Goal: Leave review/rating: Share an evaluation or opinion about a product, service, or content

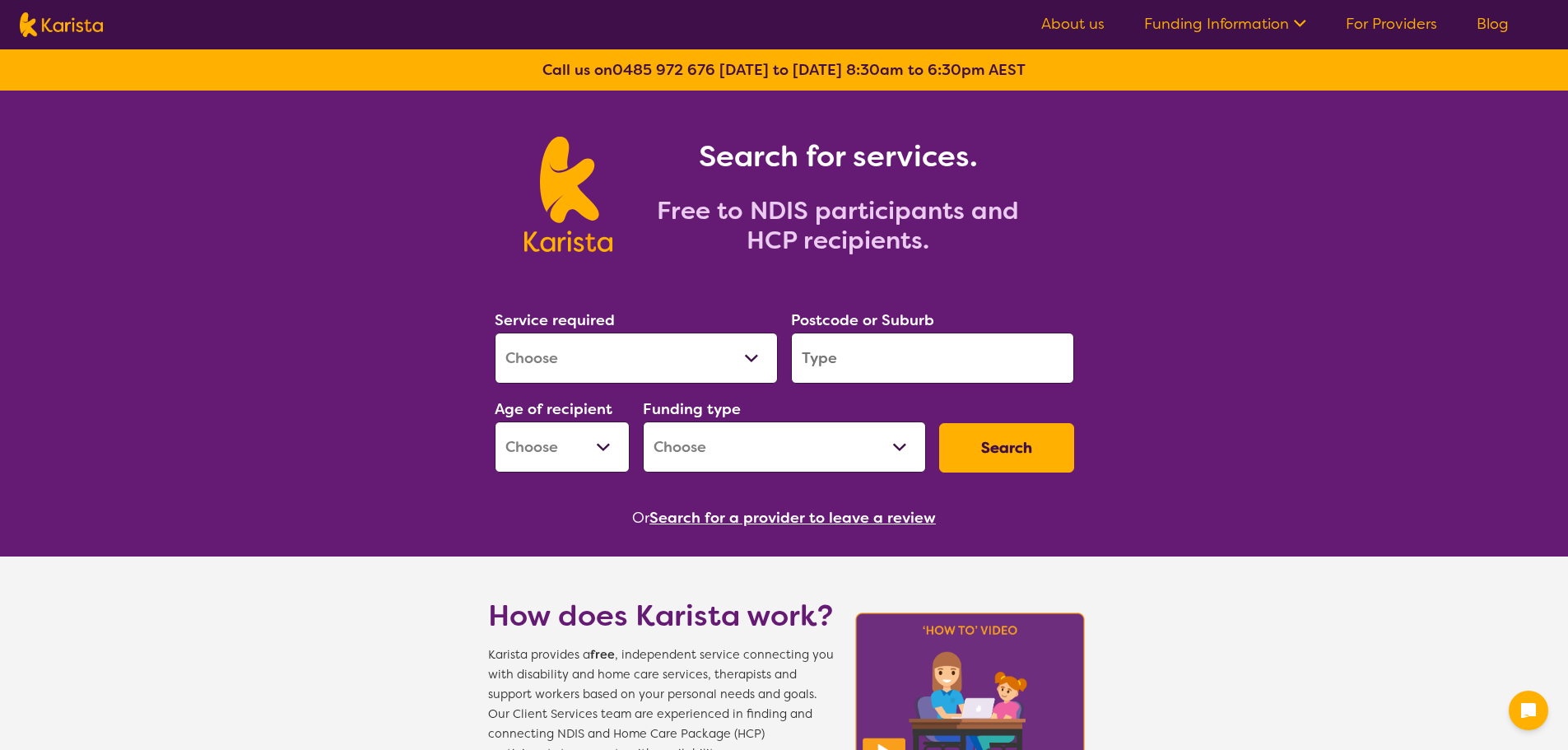
drag, startPoint x: 0, startPoint y: 0, endPoint x: 649, endPoint y: 364, distance: 744.1
click at [646, 366] on select "Allied Health Assistant Assessment (ADHD or Autism) Behaviour support Counselli…" at bounding box center [636, 357] width 283 height 51
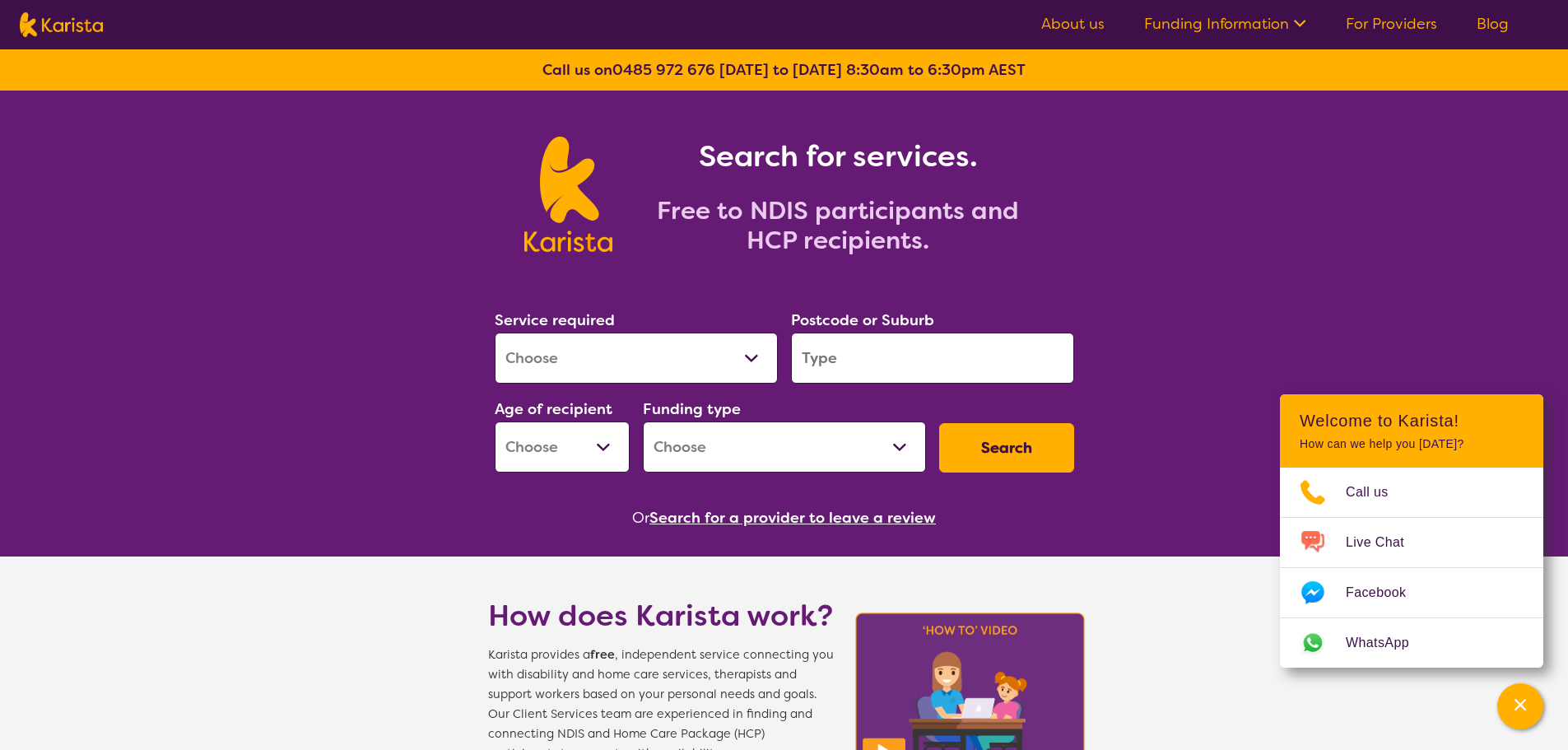
select select "NDIS Plan management"
click at [495, 332] on select "Allied Health Assistant Assessment (ADHD or Autism) Behaviour support Counselli…" at bounding box center [636, 357] width 283 height 51
select select "NDIS"
click at [850, 358] on input "search" at bounding box center [932, 357] width 283 height 51
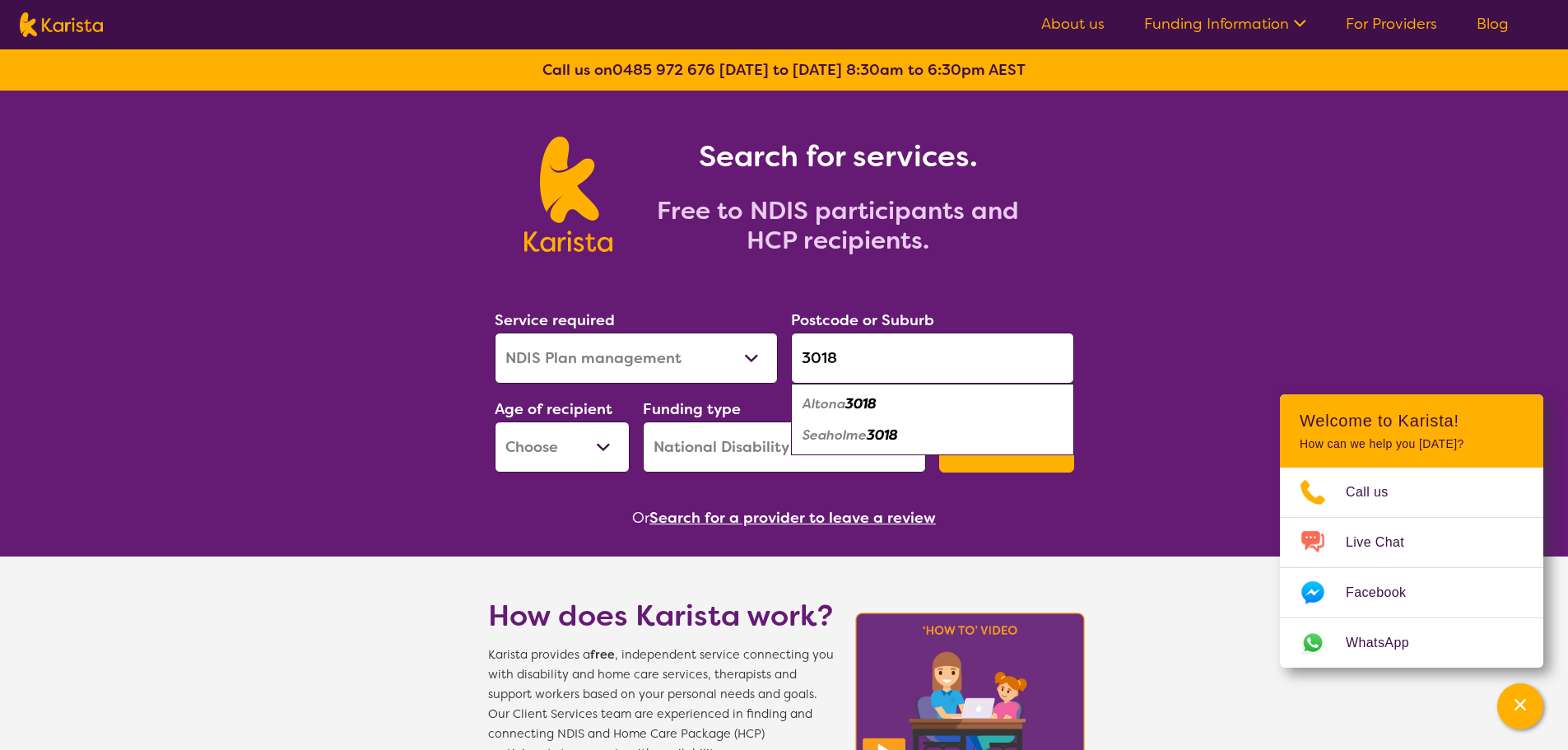
type input "3018"
click at [899, 400] on div "Altona 3018" at bounding box center [932, 404] width 267 height 32
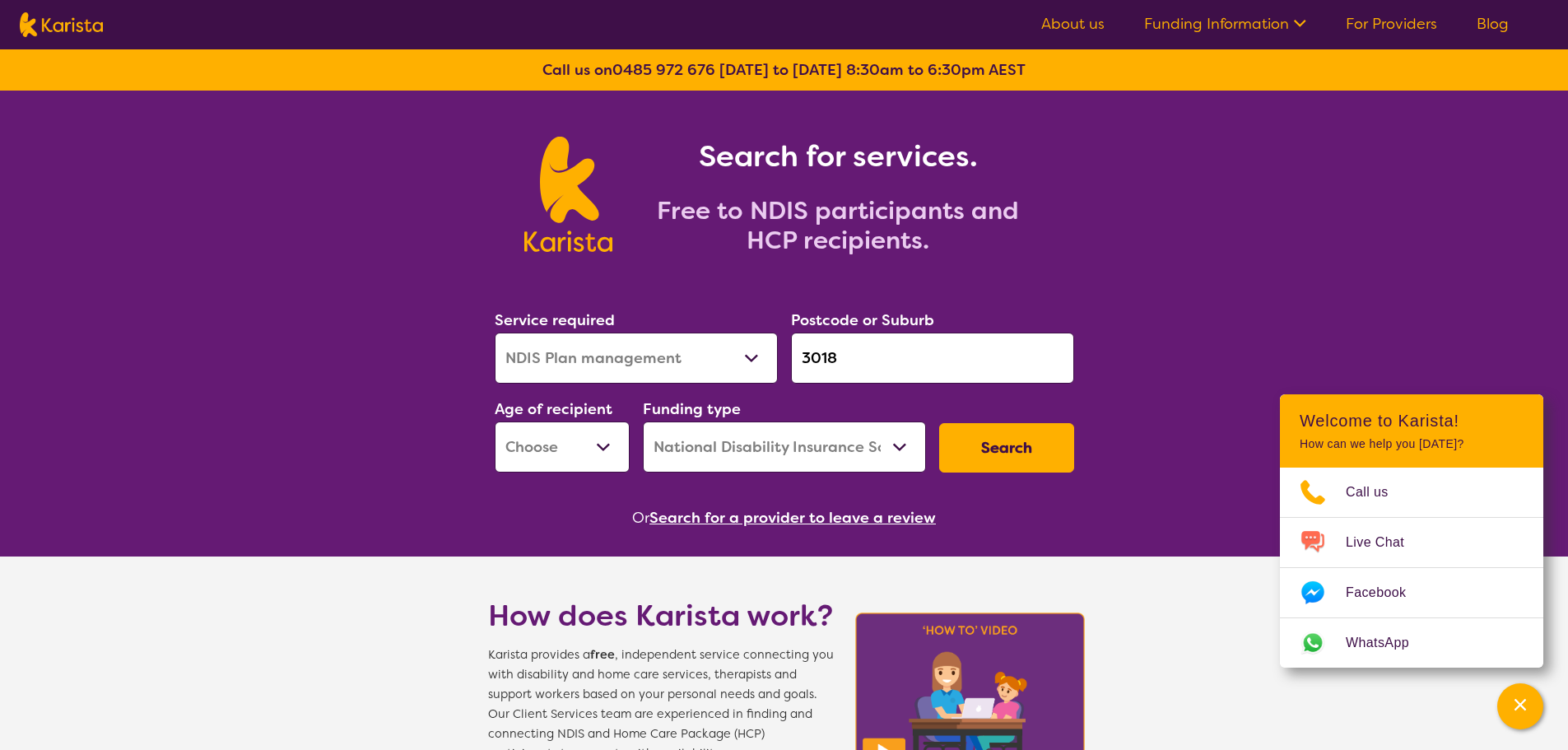
click at [602, 446] on select "Early Childhood - 0 to 9 Child - 10 to 11 Adolescent - 12 to 17 Adult - 18 to 6…" at bounding box center [562, 446] width 135 height 51
select select "AD"
click at [495, 421] on select "Early Childhood - 0 to 9 Child - 10 to 11 Adolescent - 12 to 17 Adult - 18 to 6…" at bounding box center [562, 446] width 135 height 51
click at [1018, 444] on button "Search" at bounding box center [1007, 447] width 135 height 49
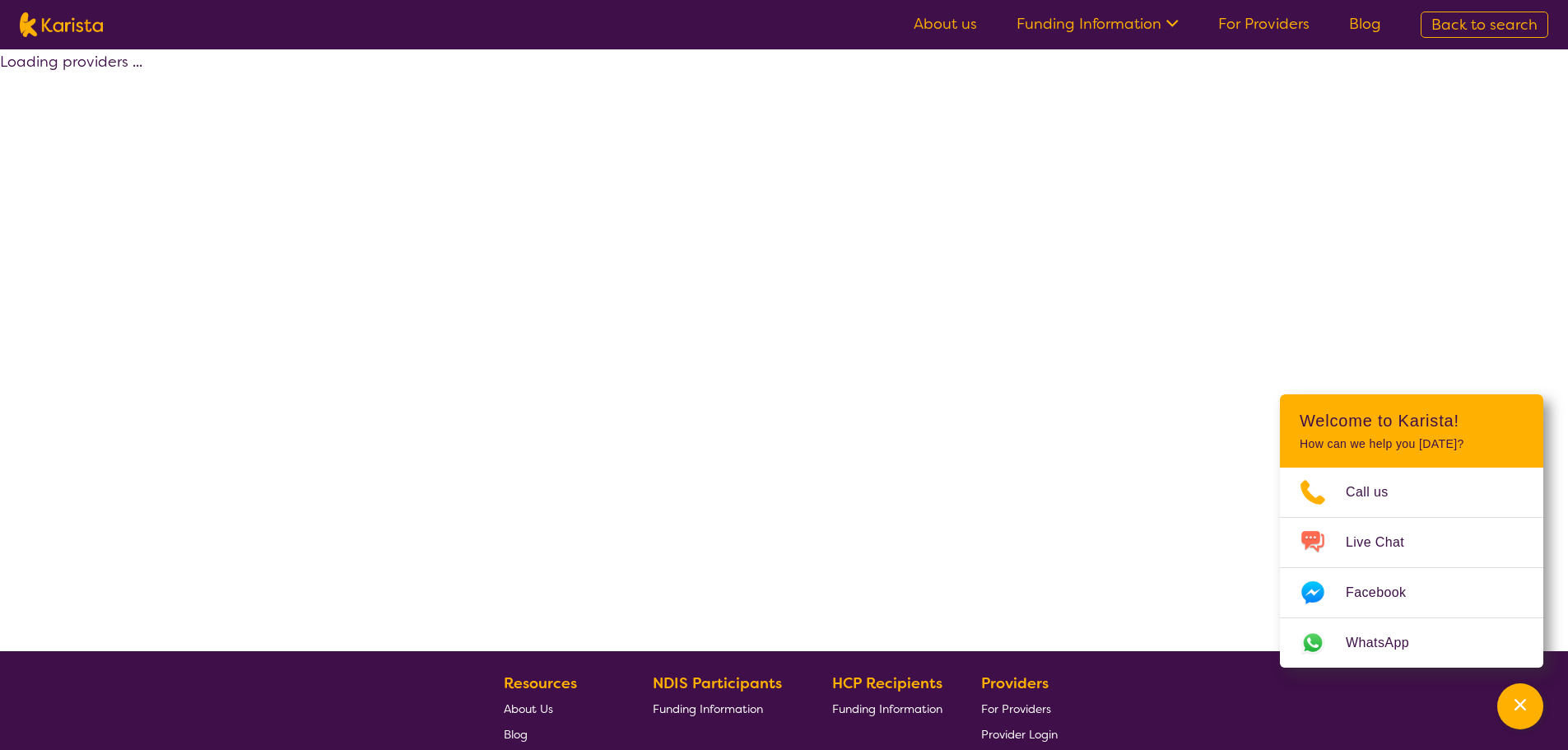
select select "by_score"
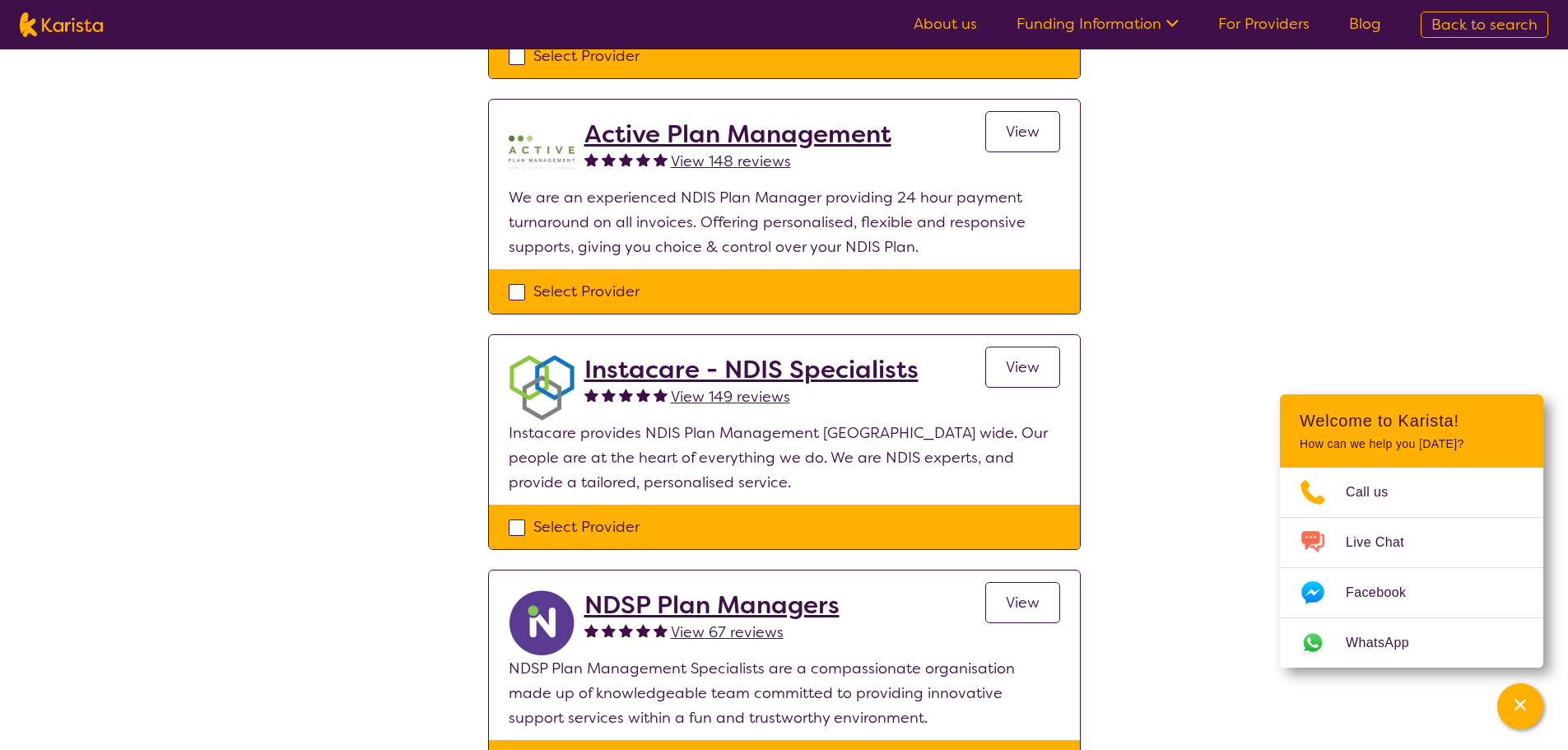
scroll to position [576, 0]
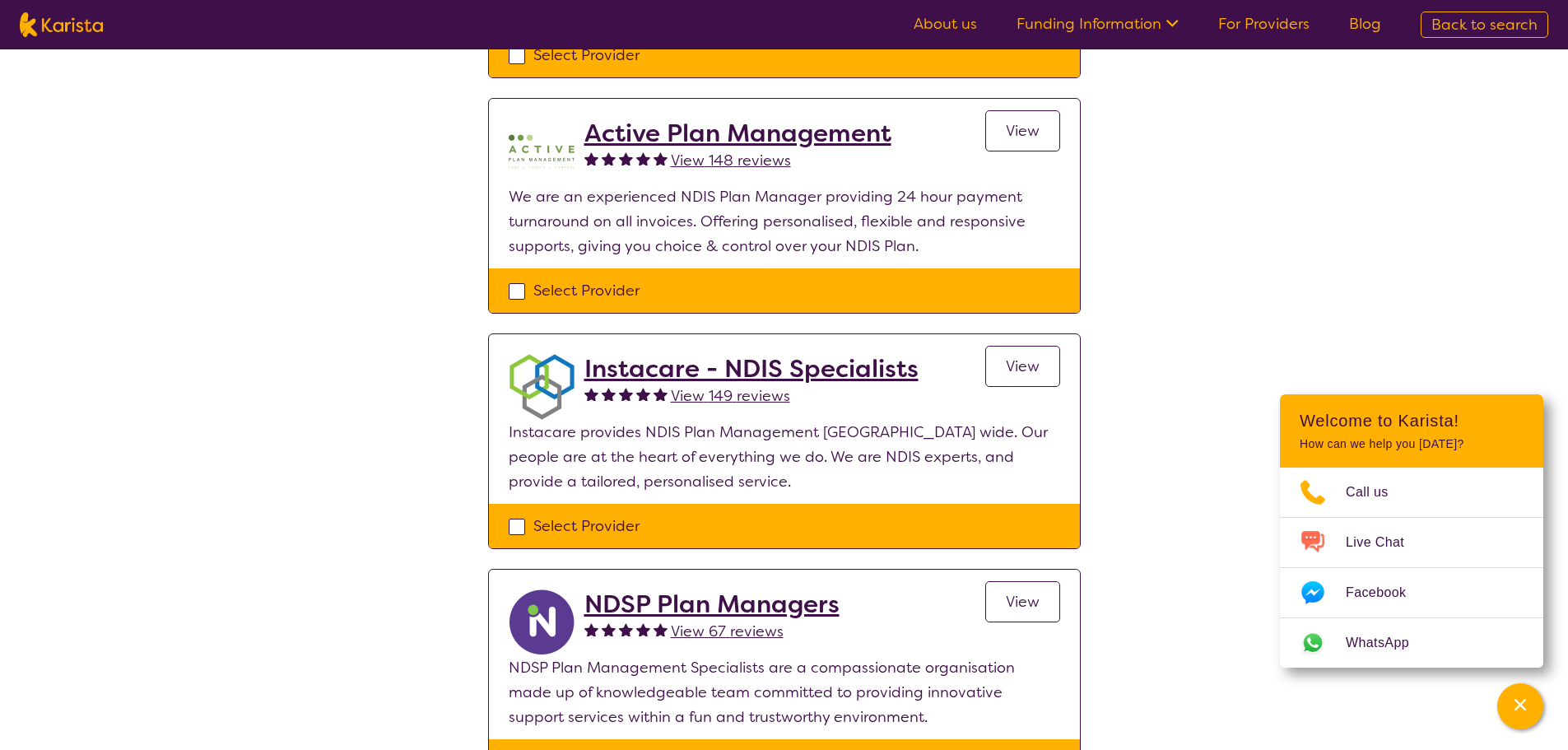
drag, startPoint x: 767, startPoint y: 370, endPoint x: 766, endPoint y: 379, distance: 9.1
click at [767, 369] on h2 "Instacare - NDIS Specialists" at bounding box center [752, 369] width 334 height 30
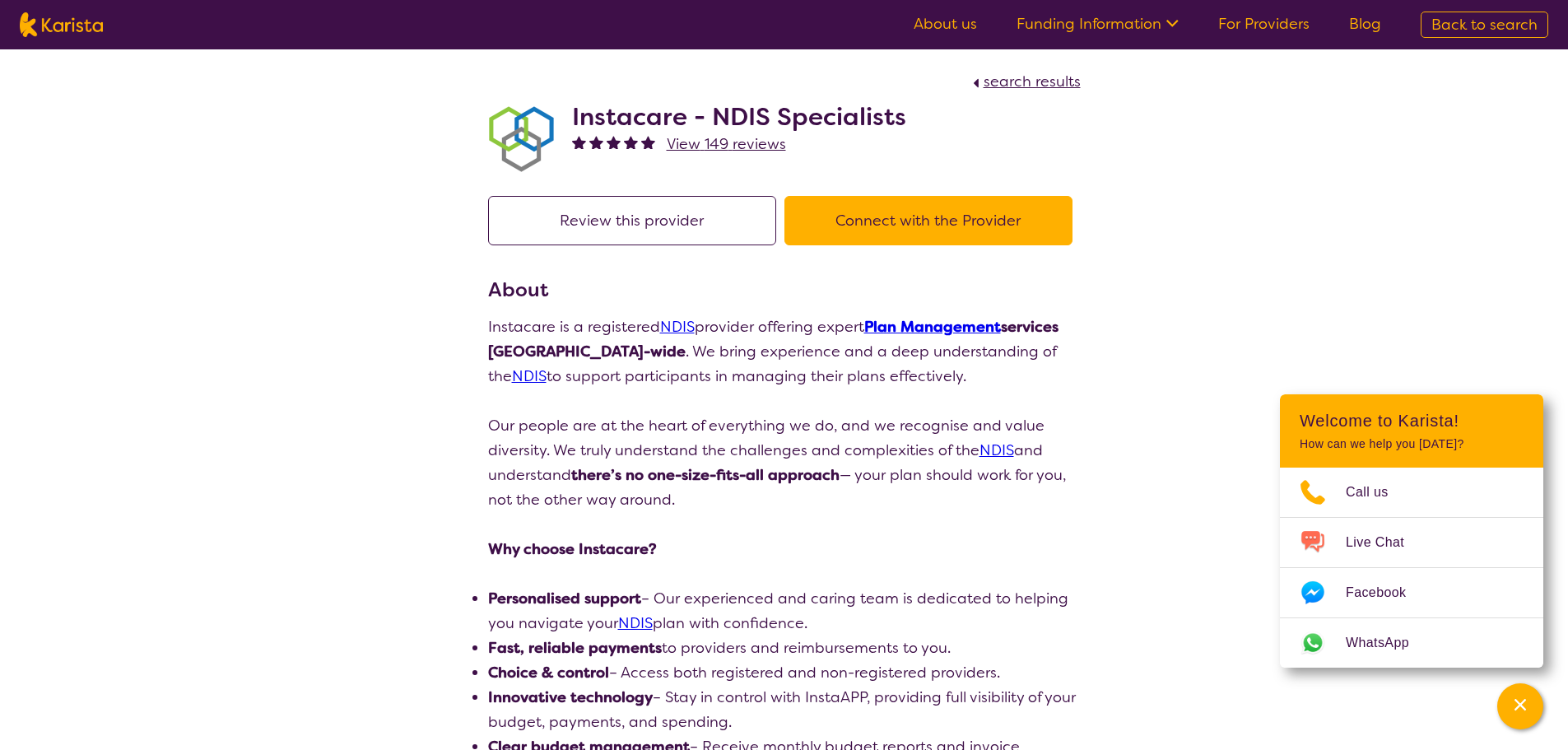
click at [699, 148] on span "View 149 reviews" at bounding box center [727, 145] width 120 height 20
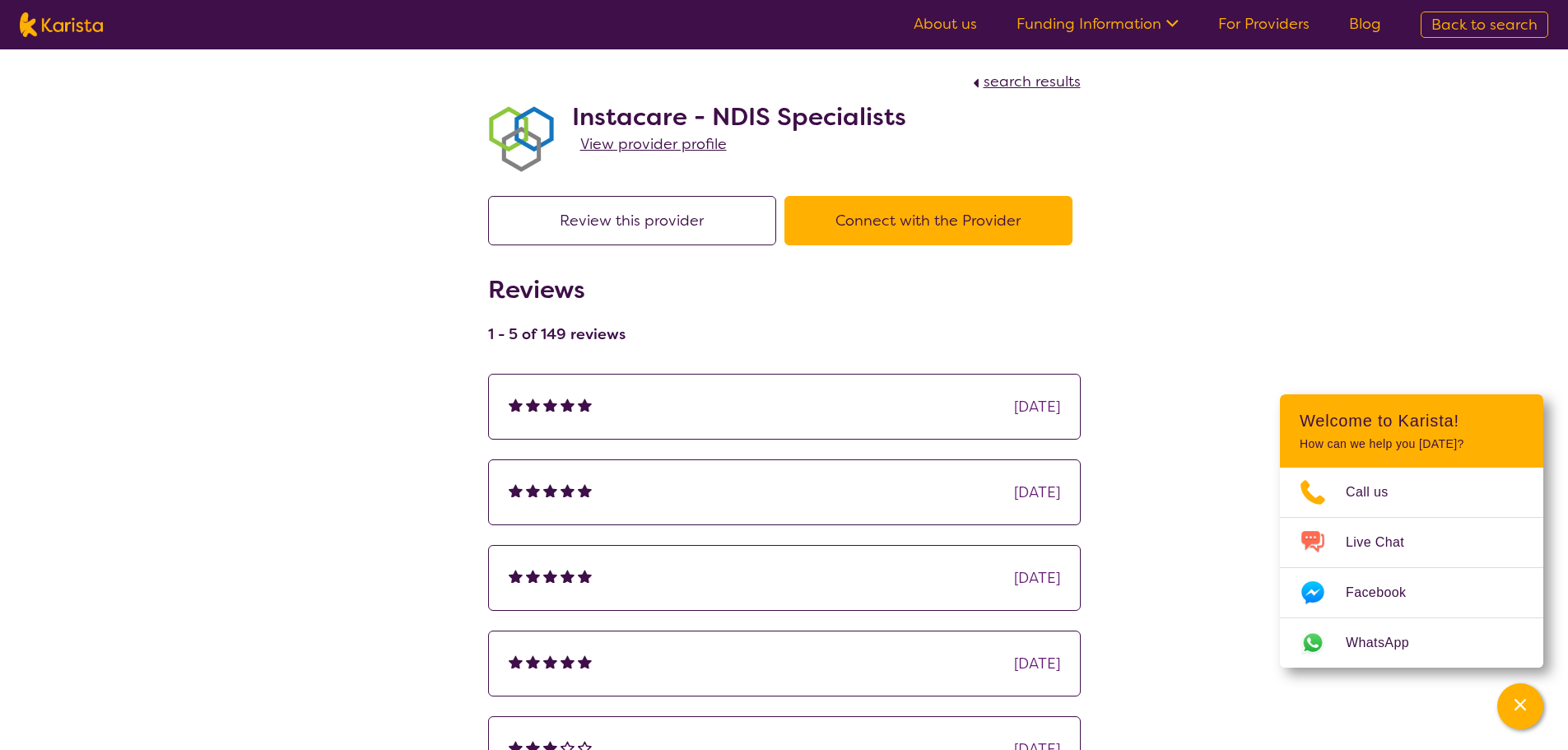
click at [685, 235] on button "Review this provider" at bounding box center [632, 220] width 288 height 49
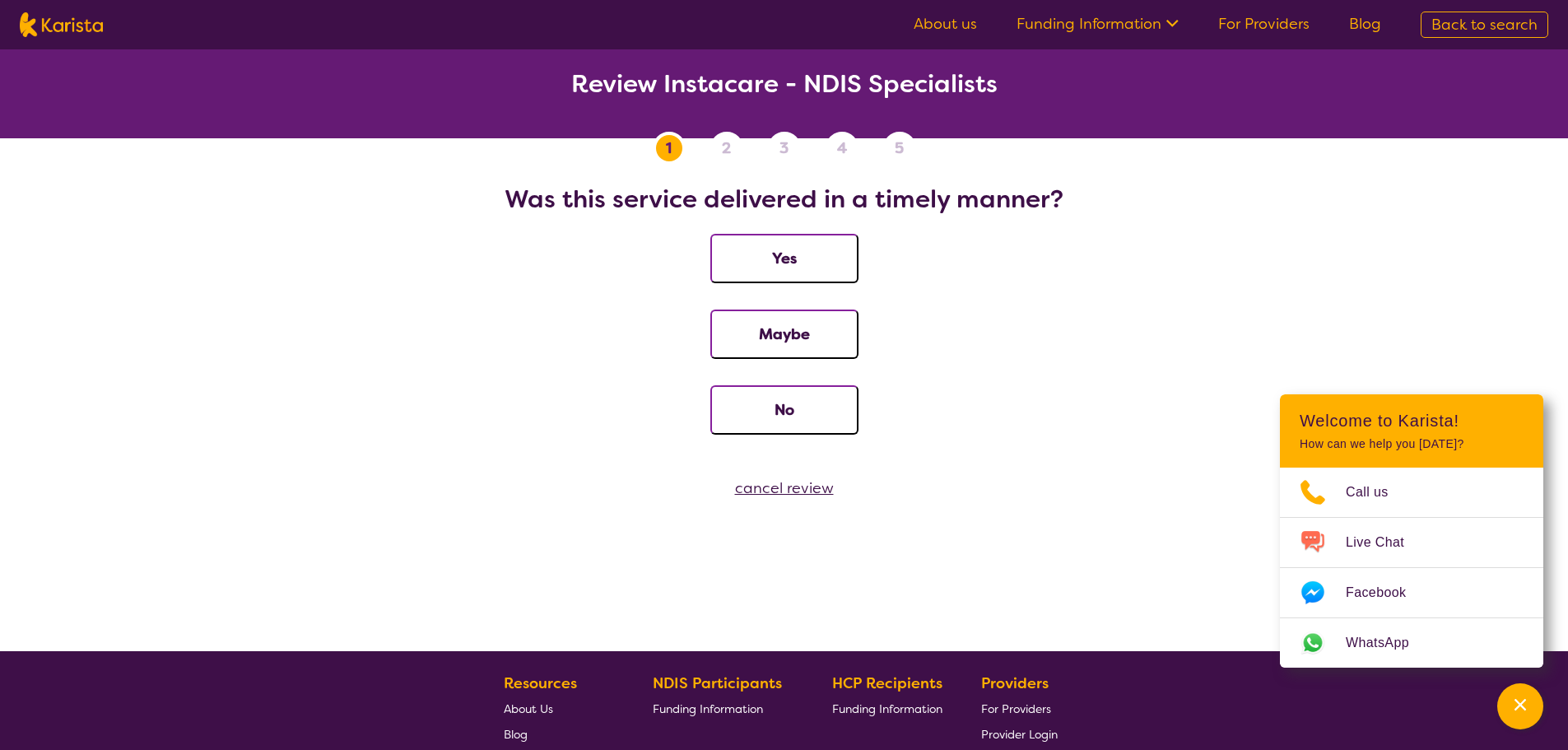
click at [791, 252] on button "Yes" at bounding box center [784, 257] width 148 height 49
click at [791, 254] on button "Yes" at bounding box center [784, 257] width 148 height 49
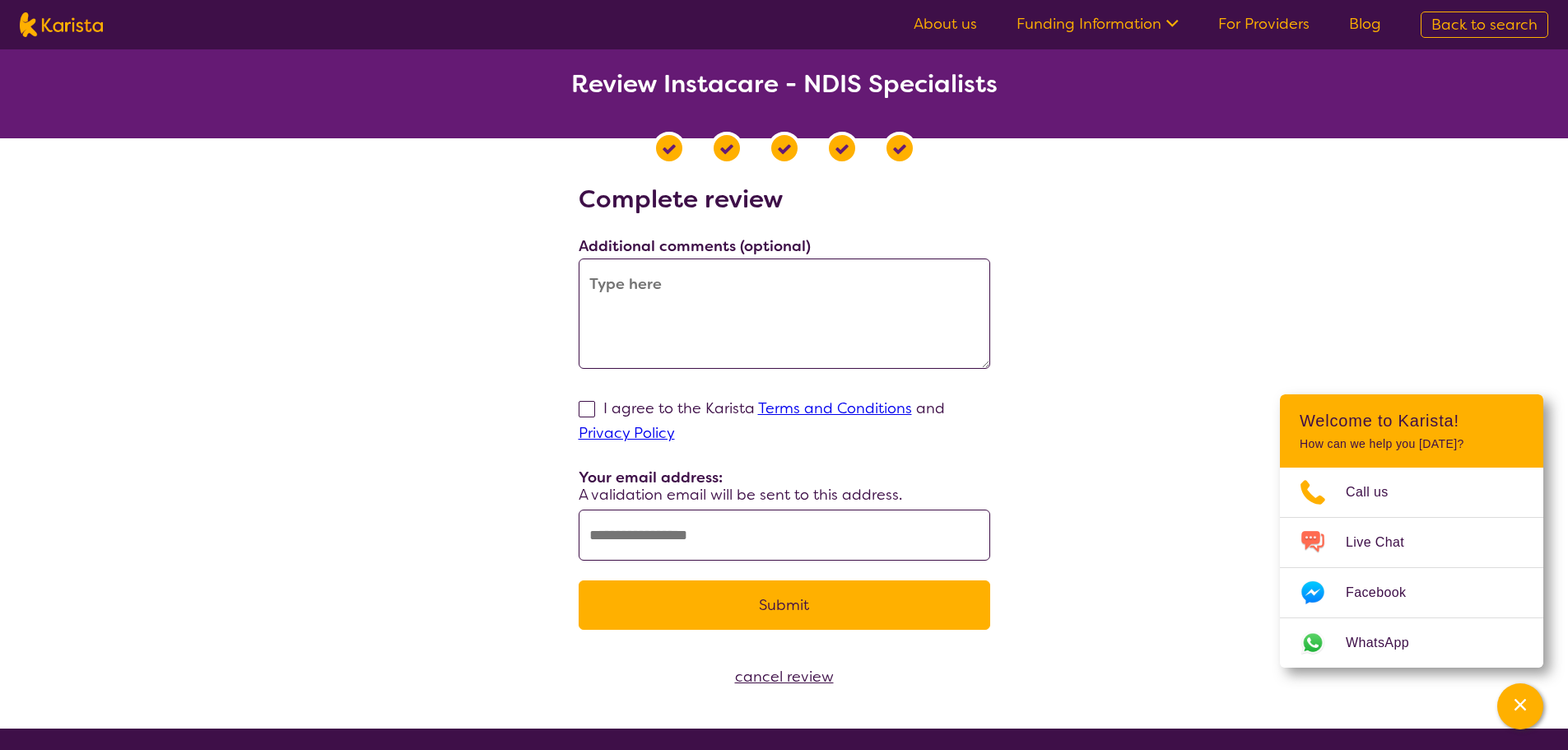
click at [593, 412] on span at bounding box center [587, 409] width 17 height 17
click at [675, 427] on input "I agree to the Karista Terms and Conditions and Privacy Policy" at bounding box center [680, 432] width 11 height 11
checkbox input "true"
click at [685, 538] on input "text" at bounding box center [785, 535] width 412 height 51
type input "**********"
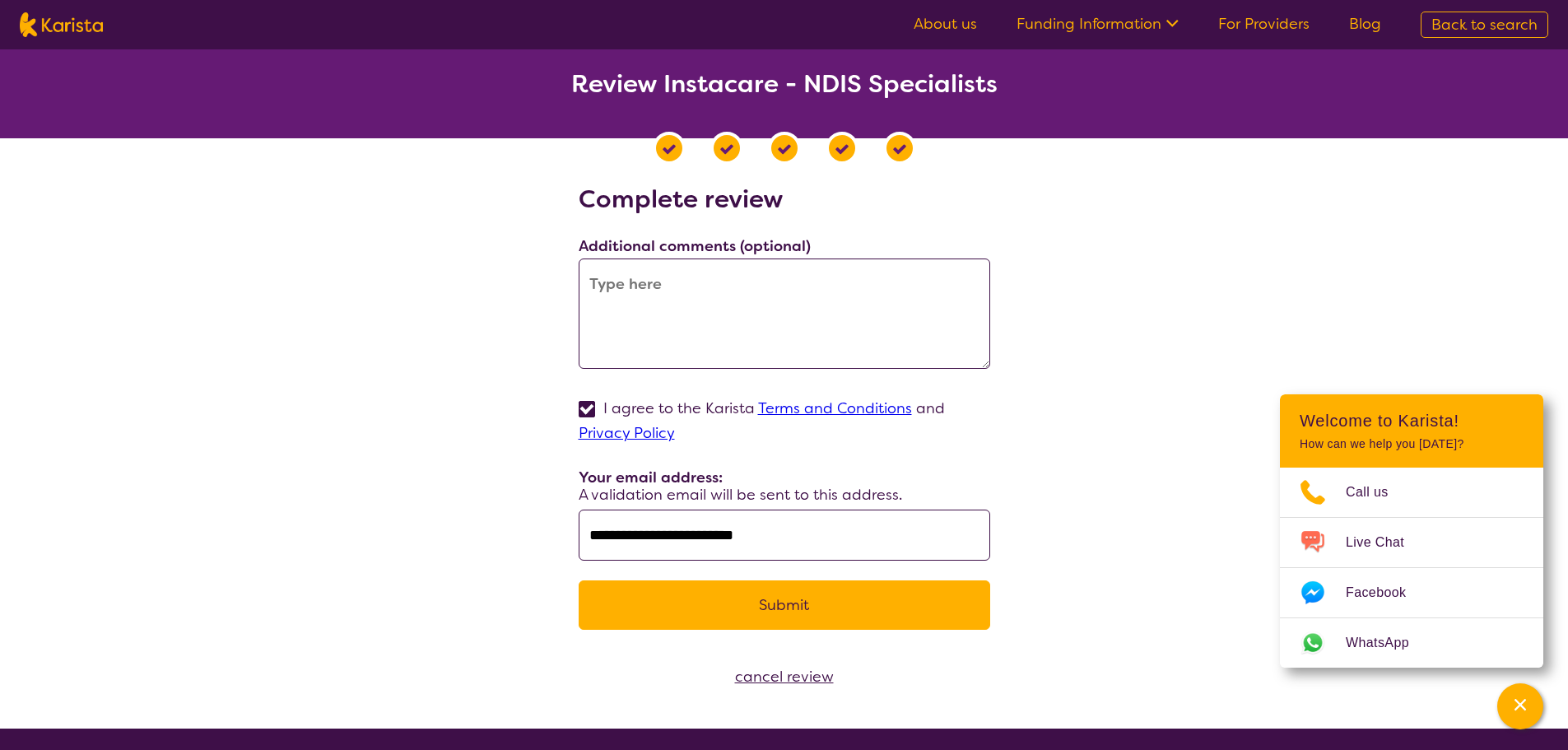
click at [791, 613] on button "Submit" at bounding box center [785, 605] width 412 height 49
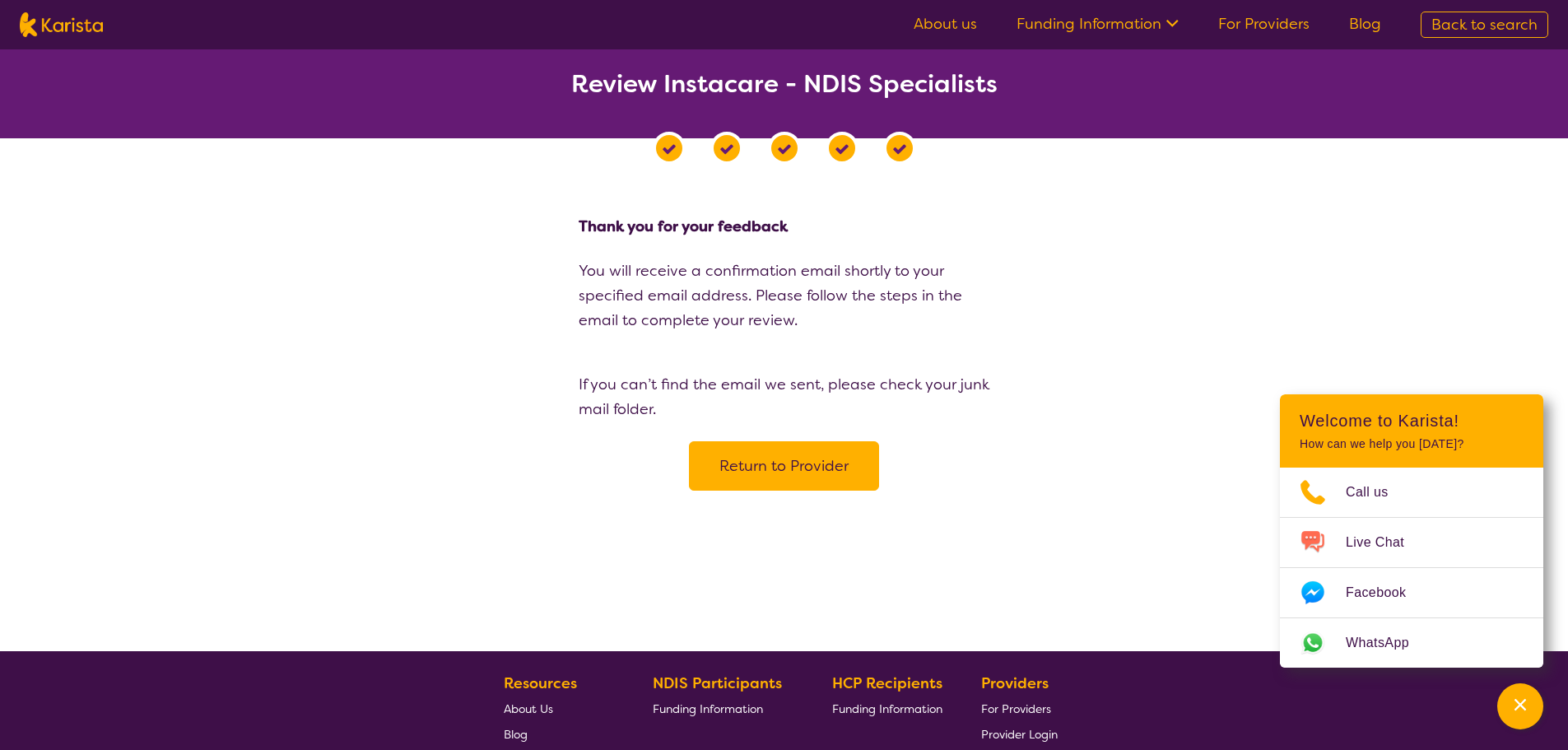
drag, startPoint x: 928, startPoint y: 26, endPoint x: 928, endPoint y: 62, distance: 36.0
click at [928, 26] on link "About us" at bounding box center [945, 24] width 63 height 20
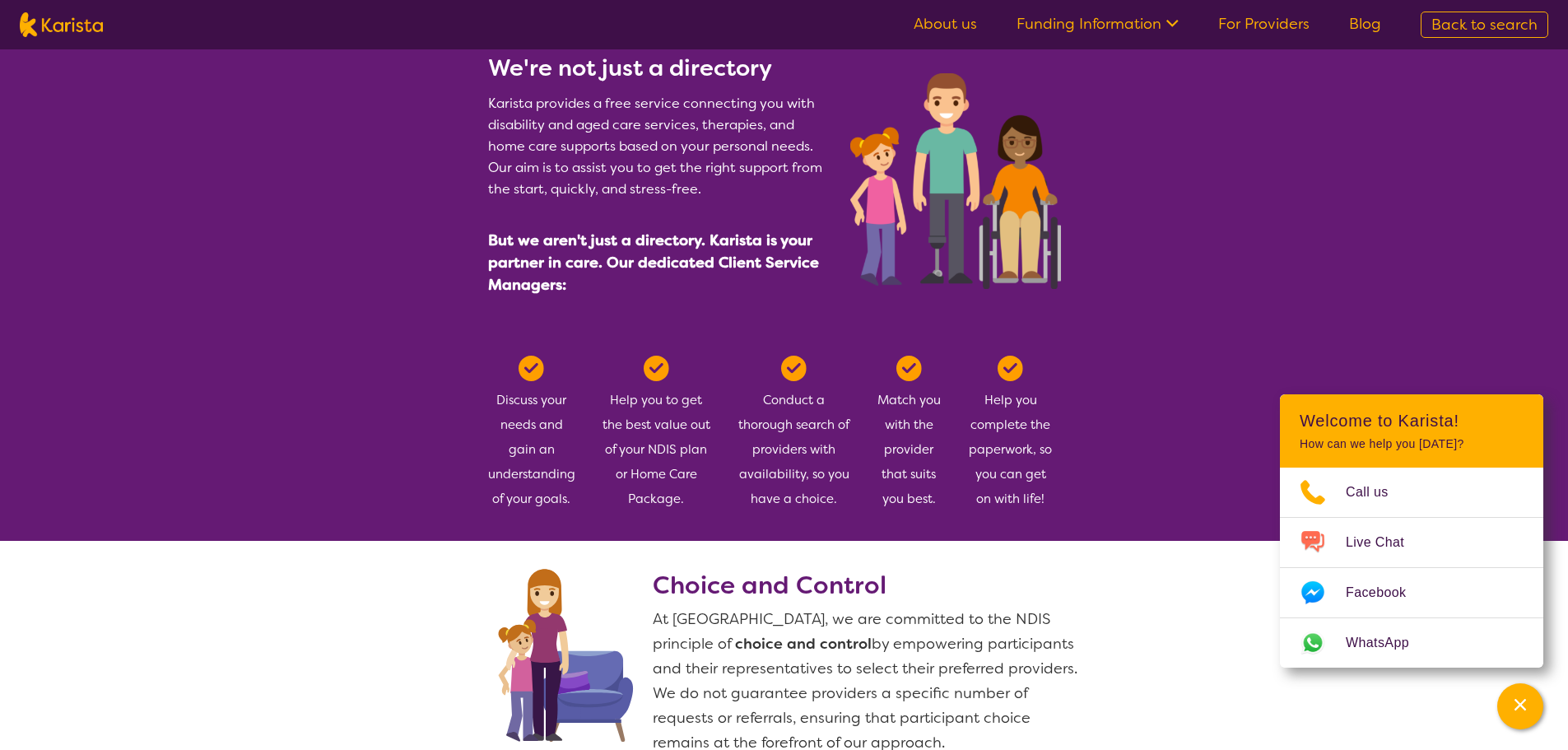
scroll to position [741, 0]
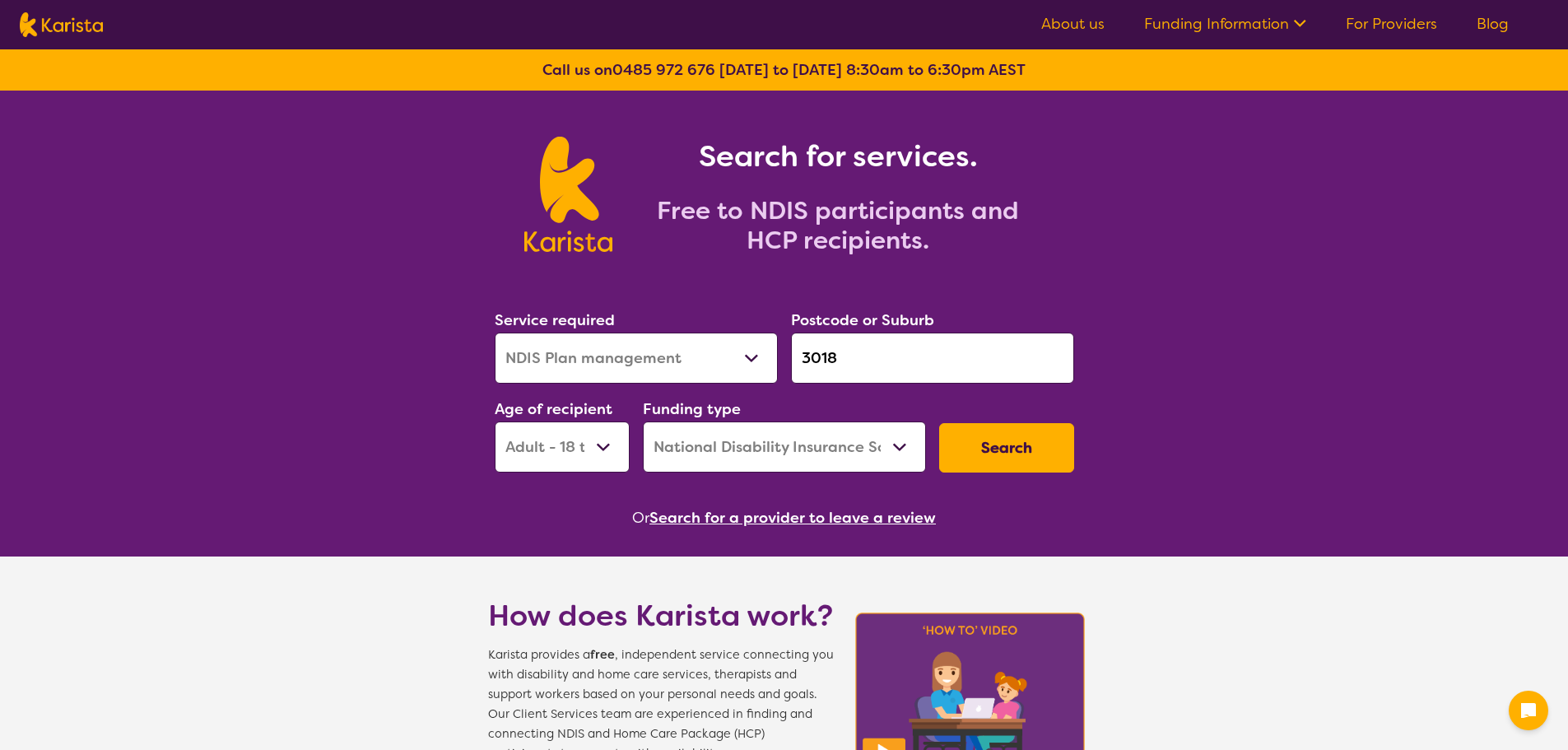
select select "NDIS Plan management"
select select "AD"
select select "NDIS"
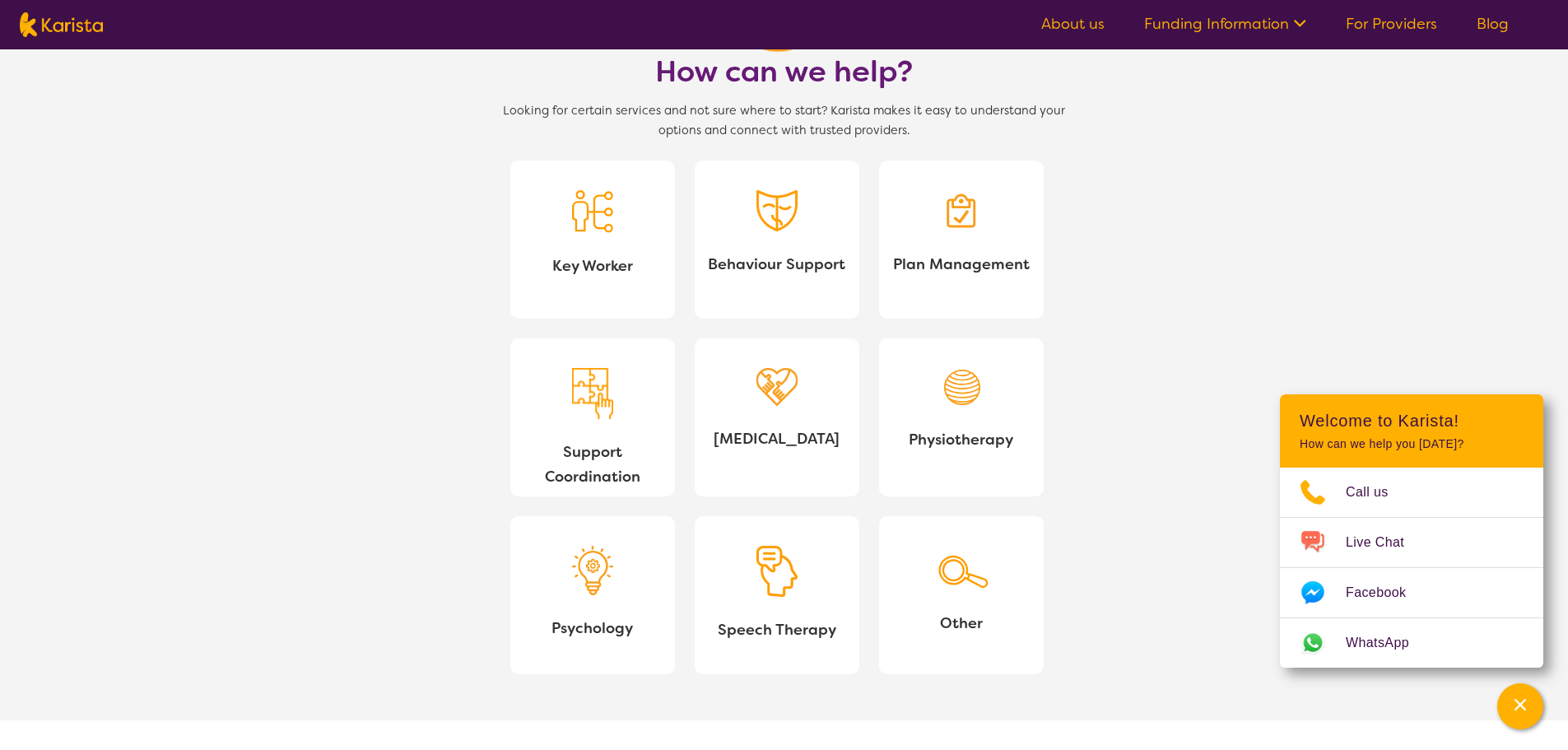
scroll to position [1482, 0]
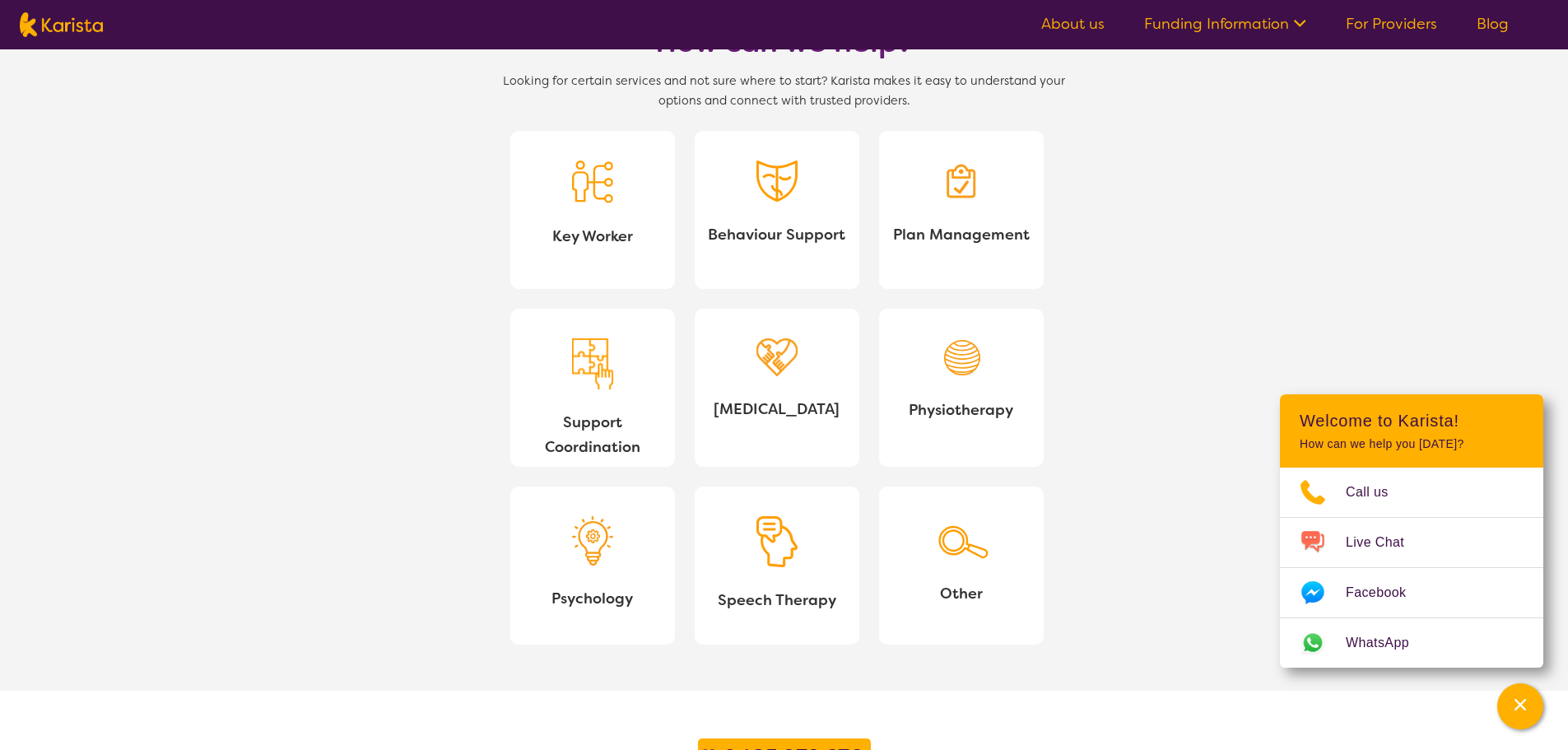
click at [971, 184] on img at bounding box center [962, 181] width 42 height 42
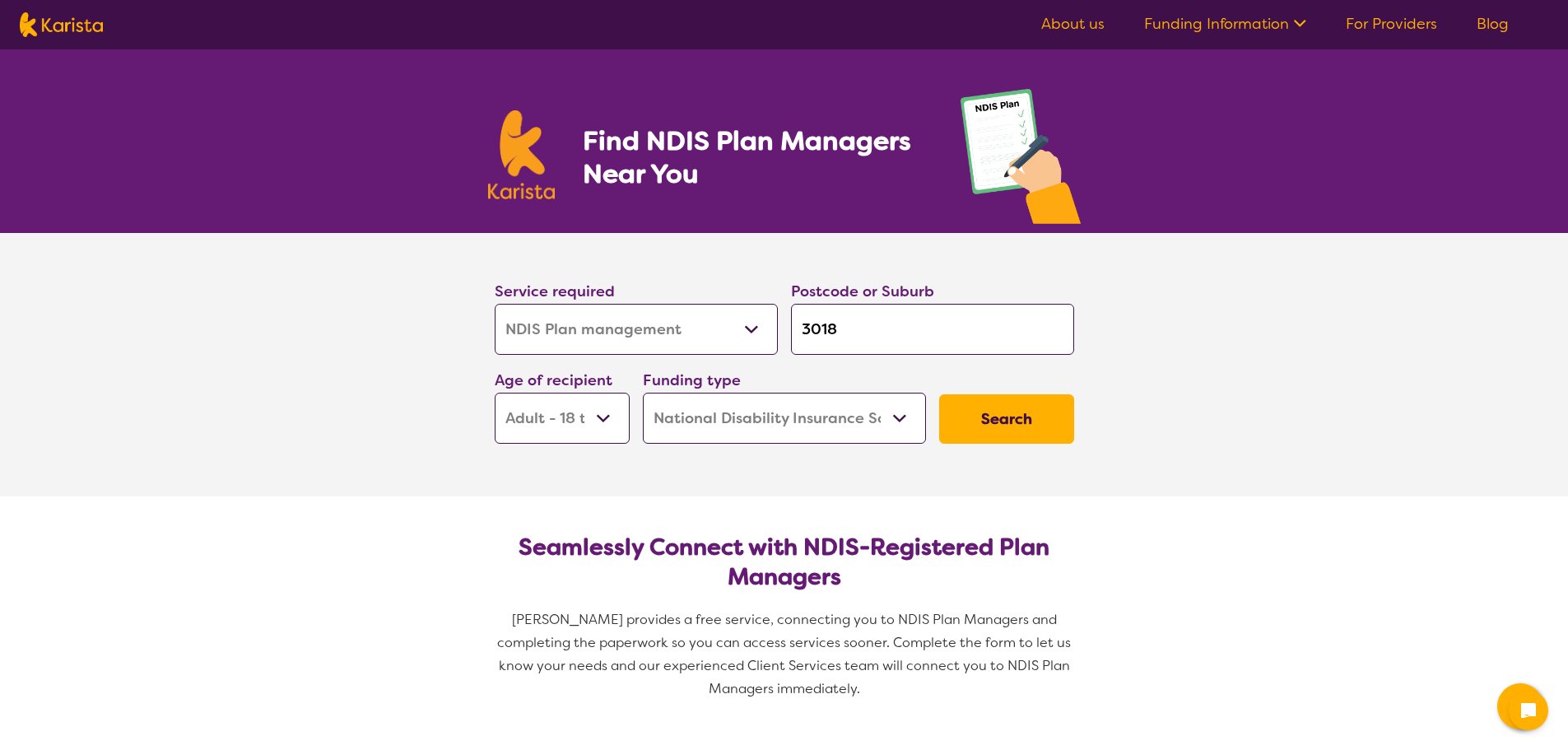
select select "NDIS Plan management"
select select "AD"
select select "NDIS"
select select "NDIS Plan management"
select select "AD"
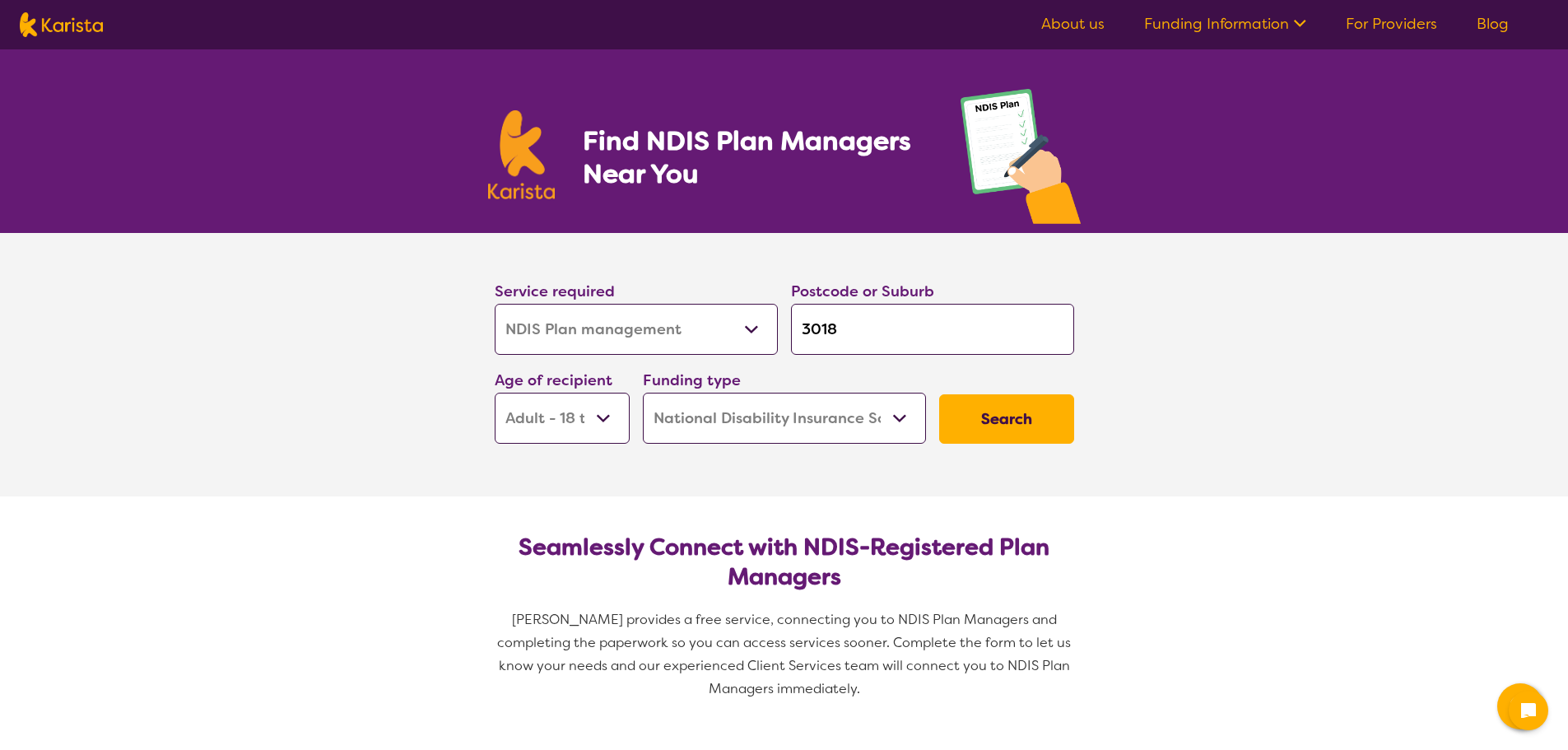
select select "NDIS"
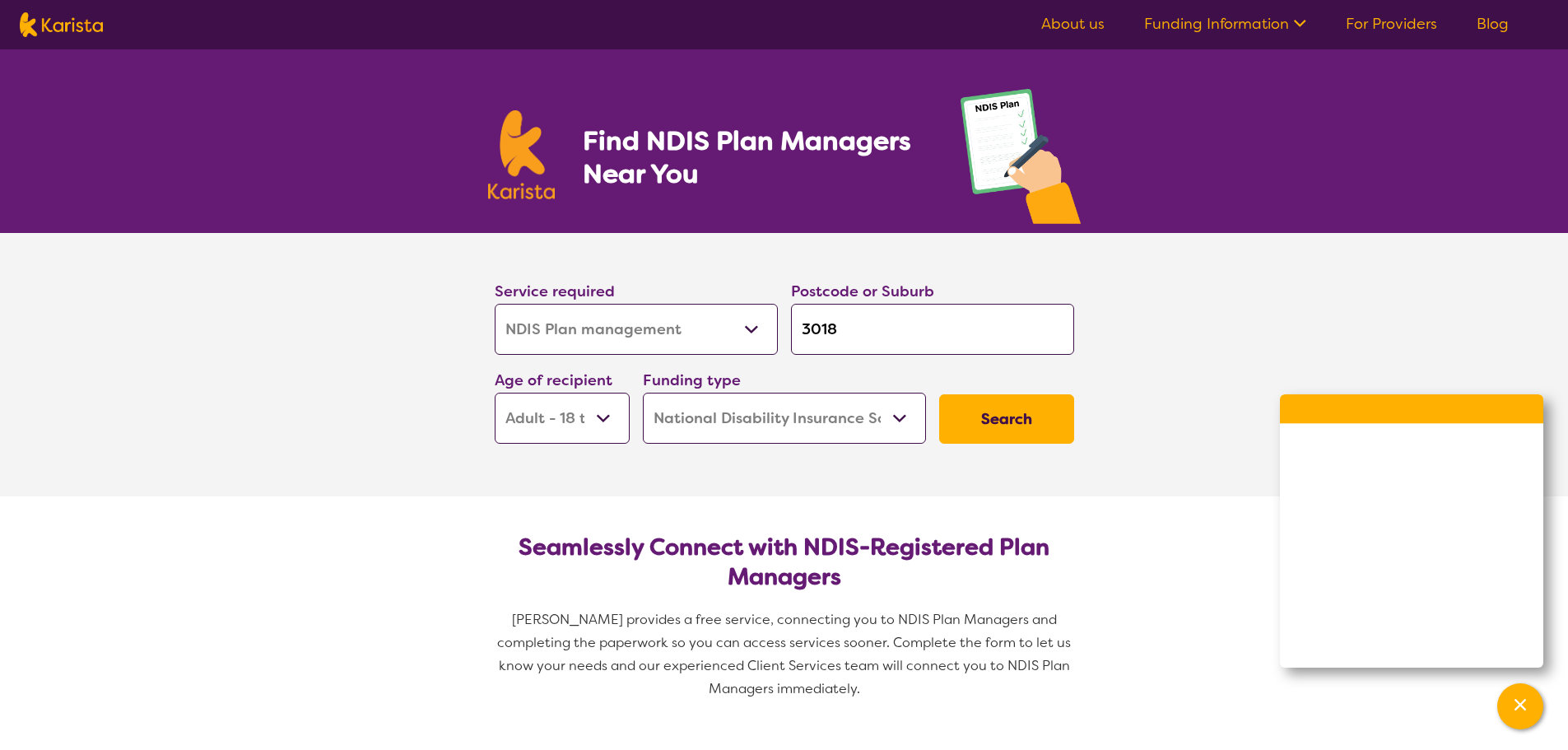
scroll to position [82, 0]
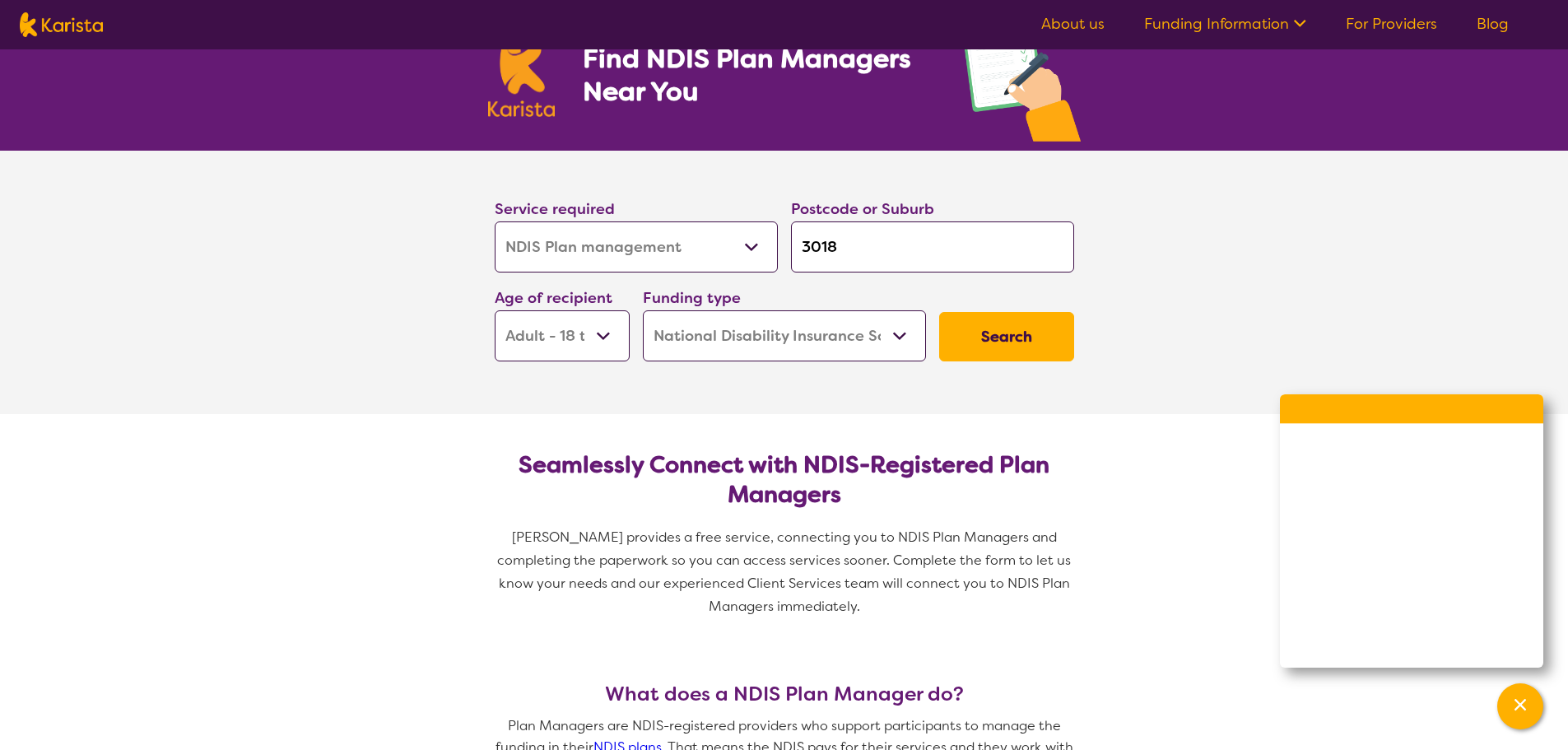
drag, startPoint x: 841, startPoint y: 243, endPoint x: 797, endPoint y: 239, distance: 44.2
click at [797, 239] on input "3018" at bounding box center [932, 247] width 283 height 51
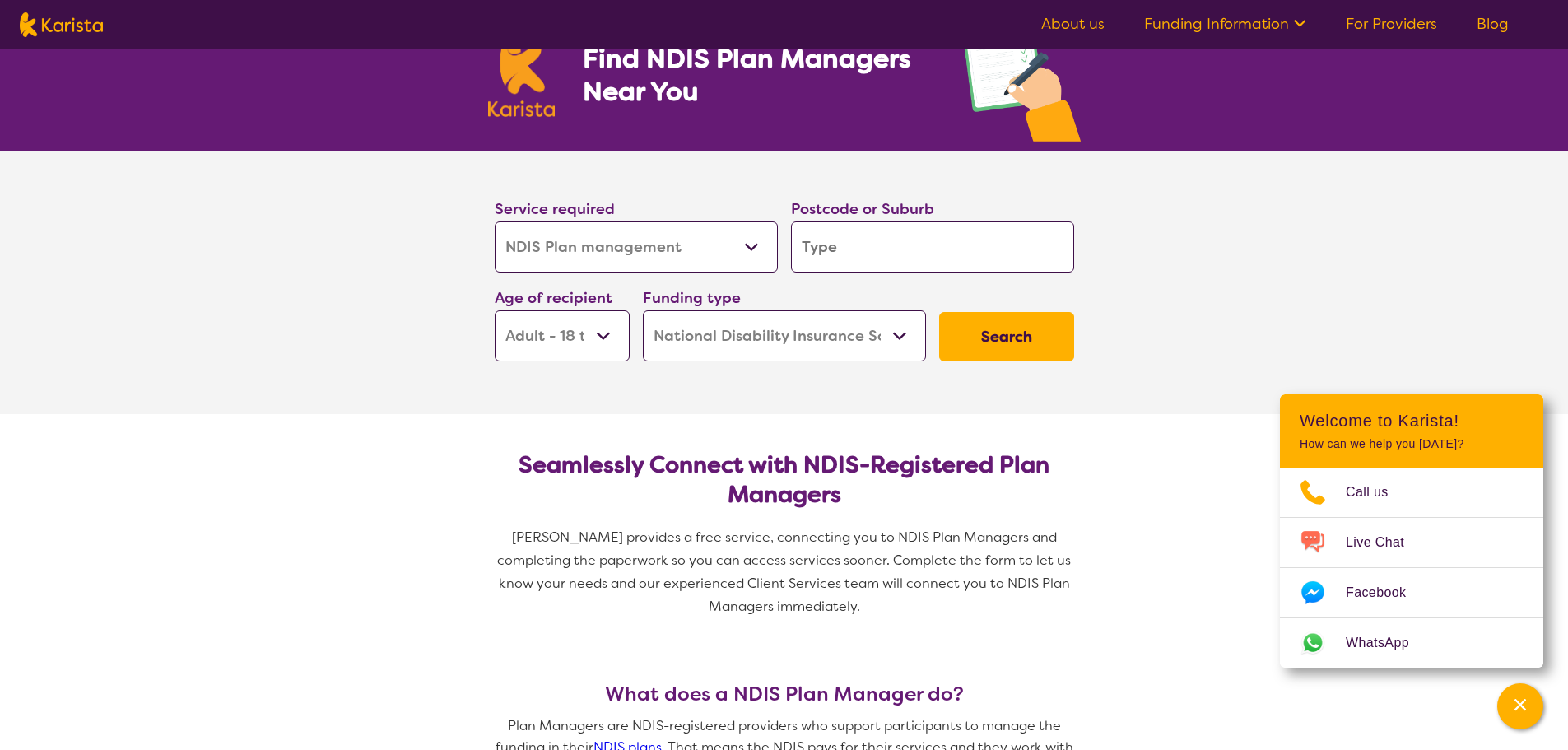
type input "s"
type input "sy"
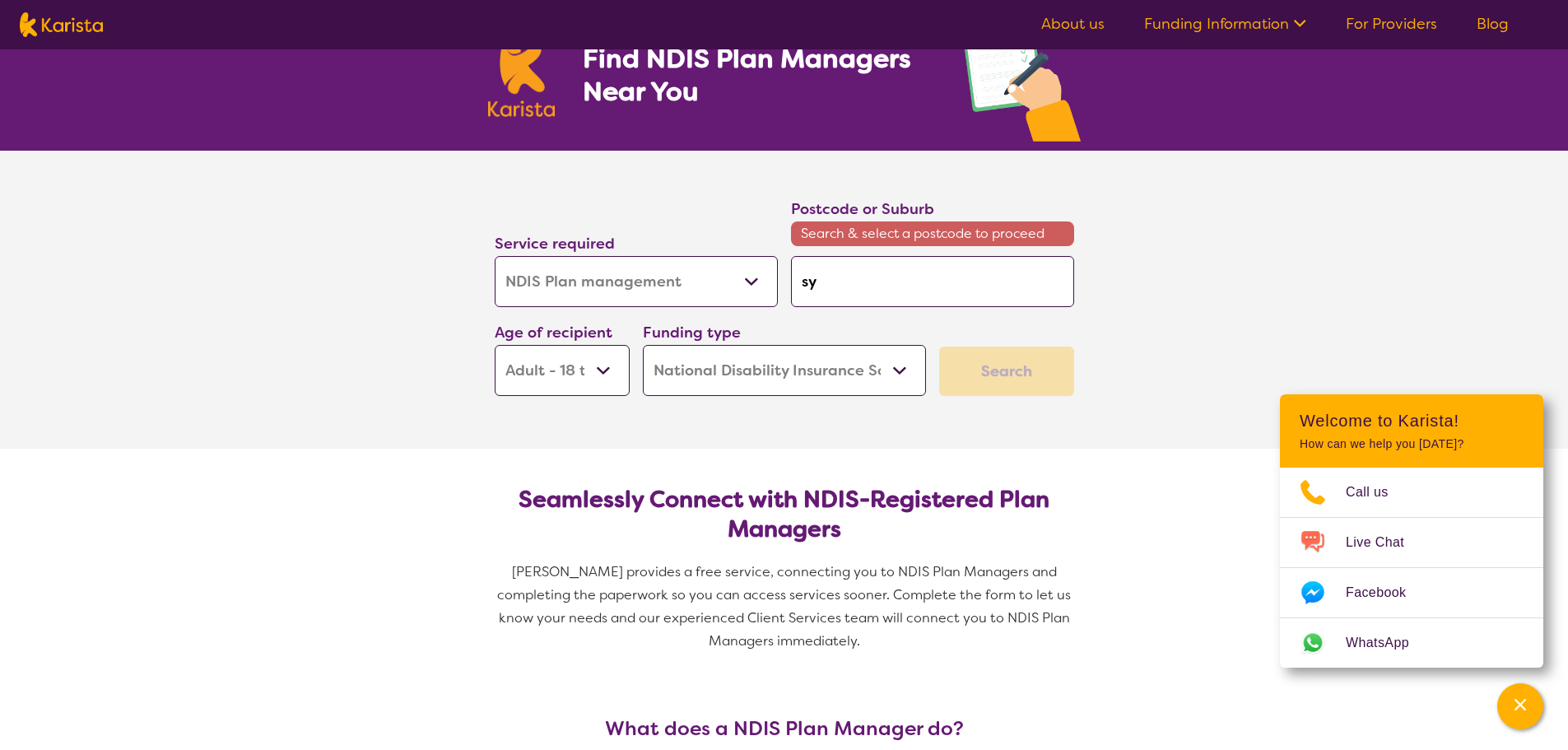
type input "syd"
type input "sydn"
type input "sydne"
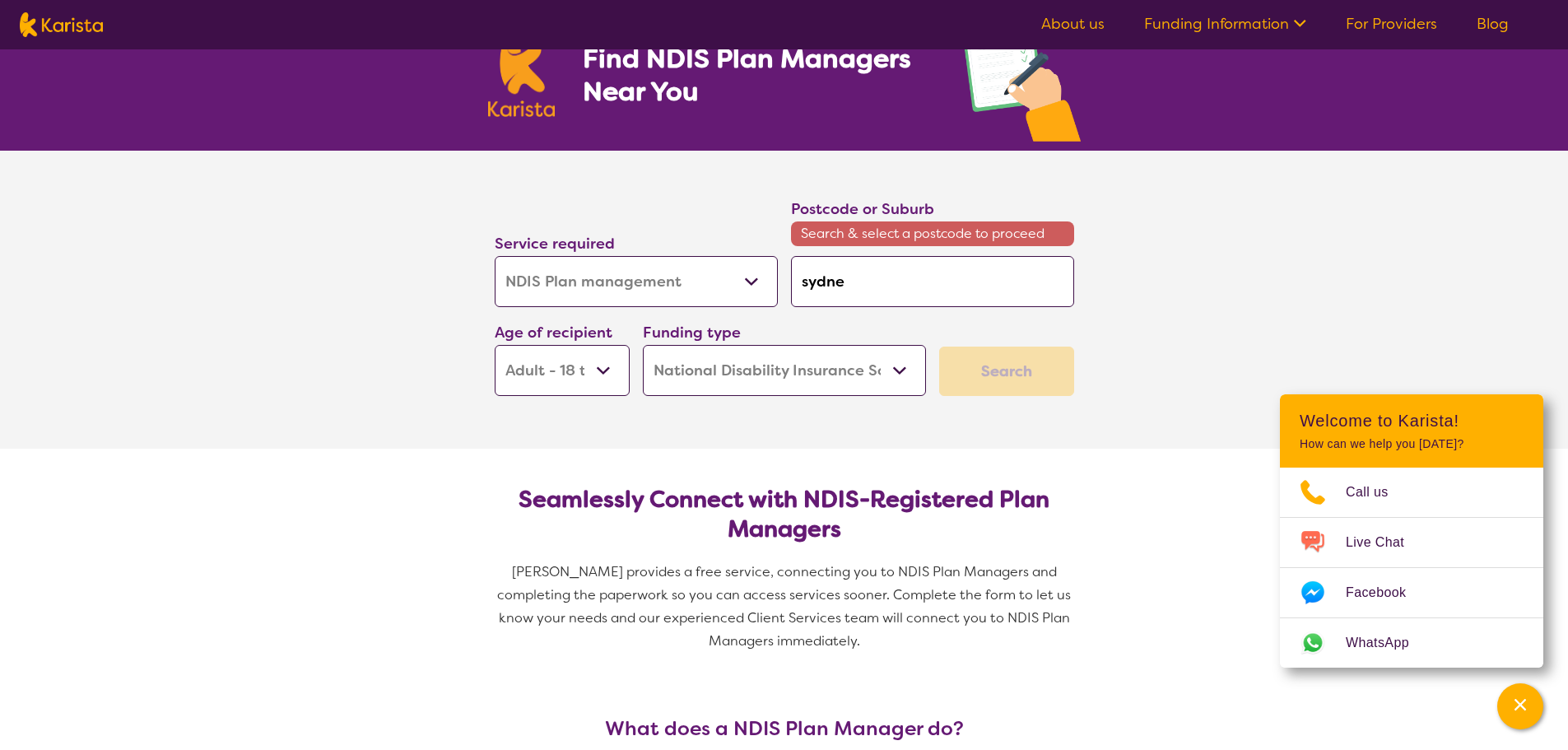
type input "sydne"
type input "sydney"
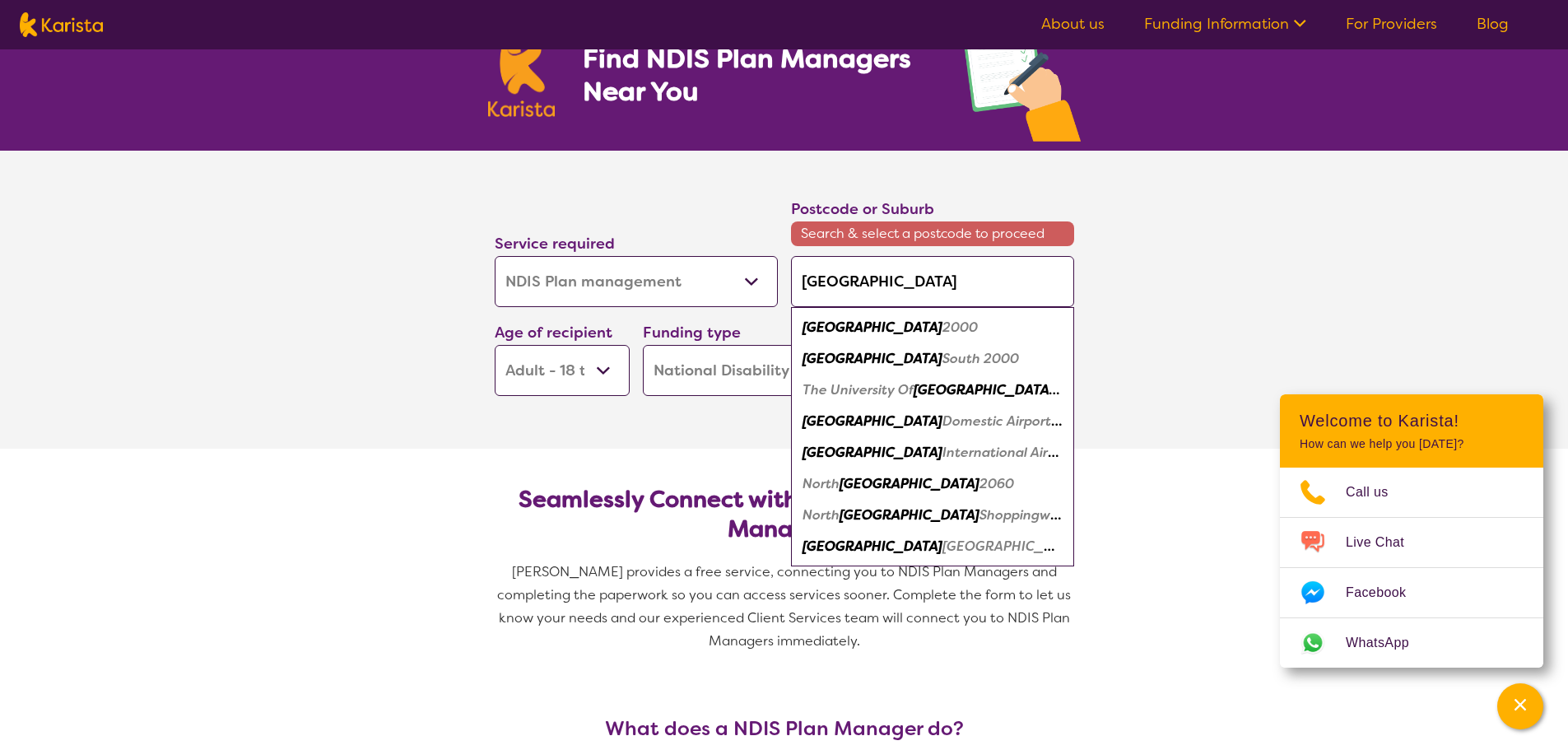
click at [943, 319] on em "2000" at bounding box center [960, 327] width 36 height 17
type input "2000"
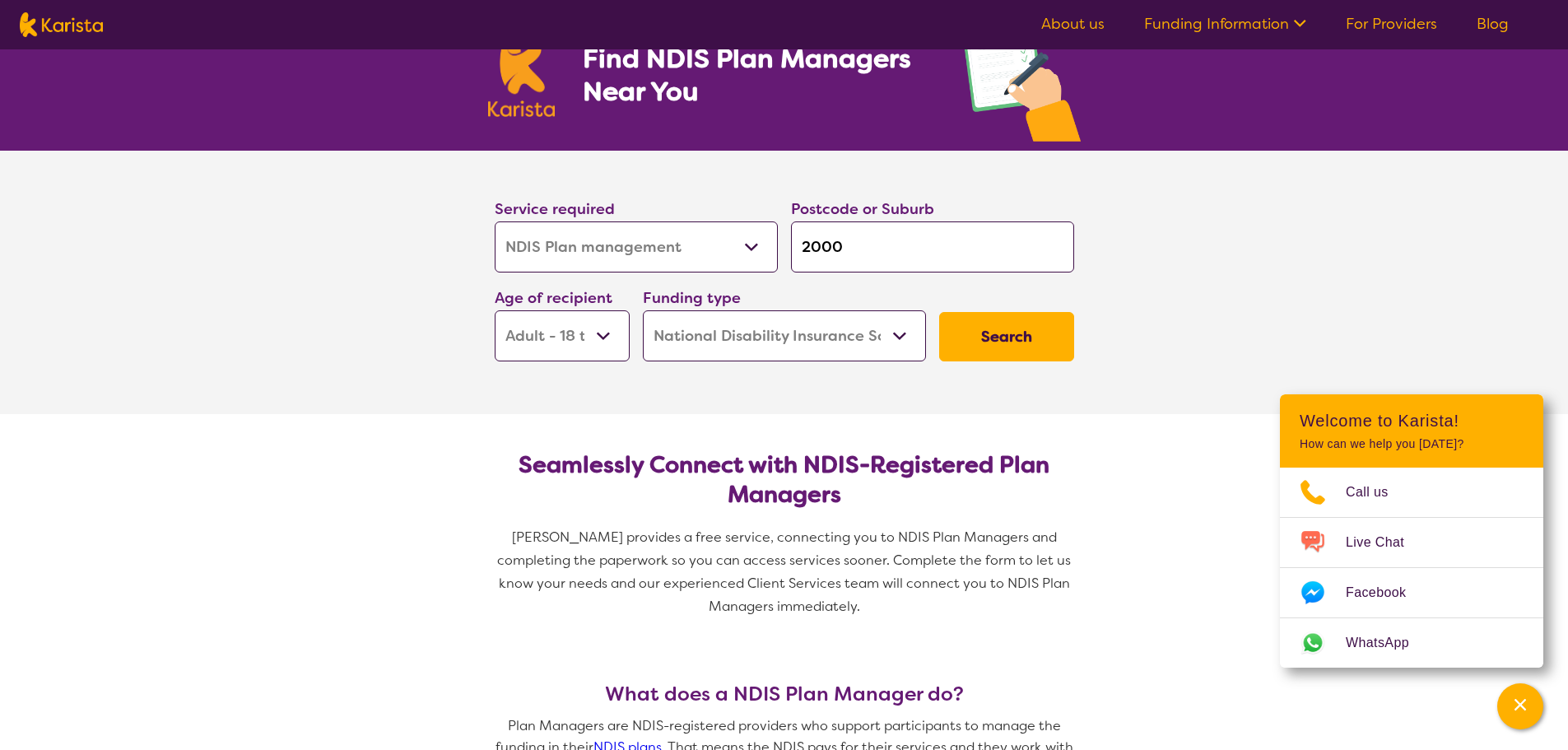
click at [993, 325] on button "Search" at bounding box center [1007, 336] width 135 height 49
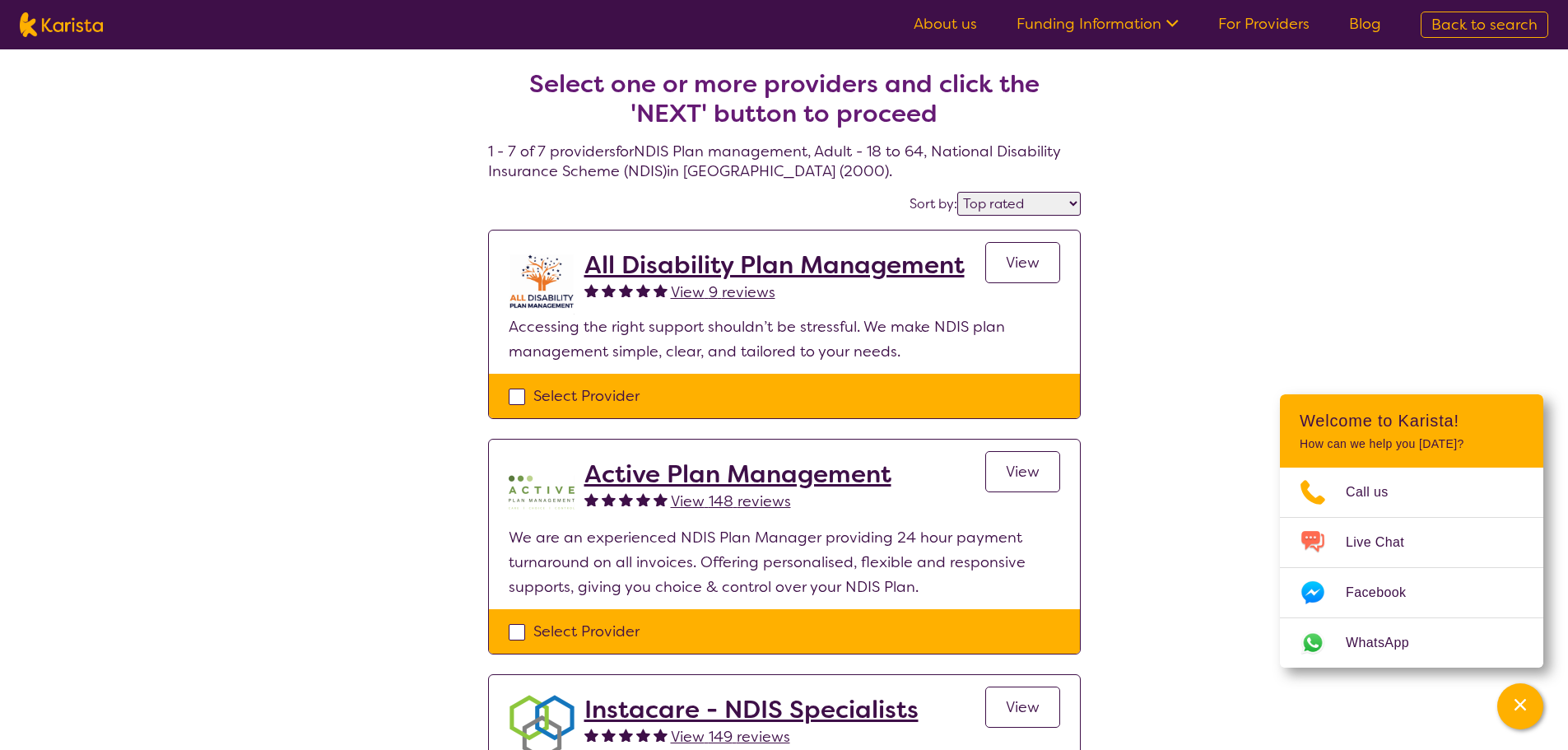
click at [1071, 200] on select "Highly reviewed Top rated" at bounding box center [1019, 203] width 124 height 24
click at [958, 192] on select "Highly reviewed Top rated" at bounding box center [1019, 203] width 124 height 24
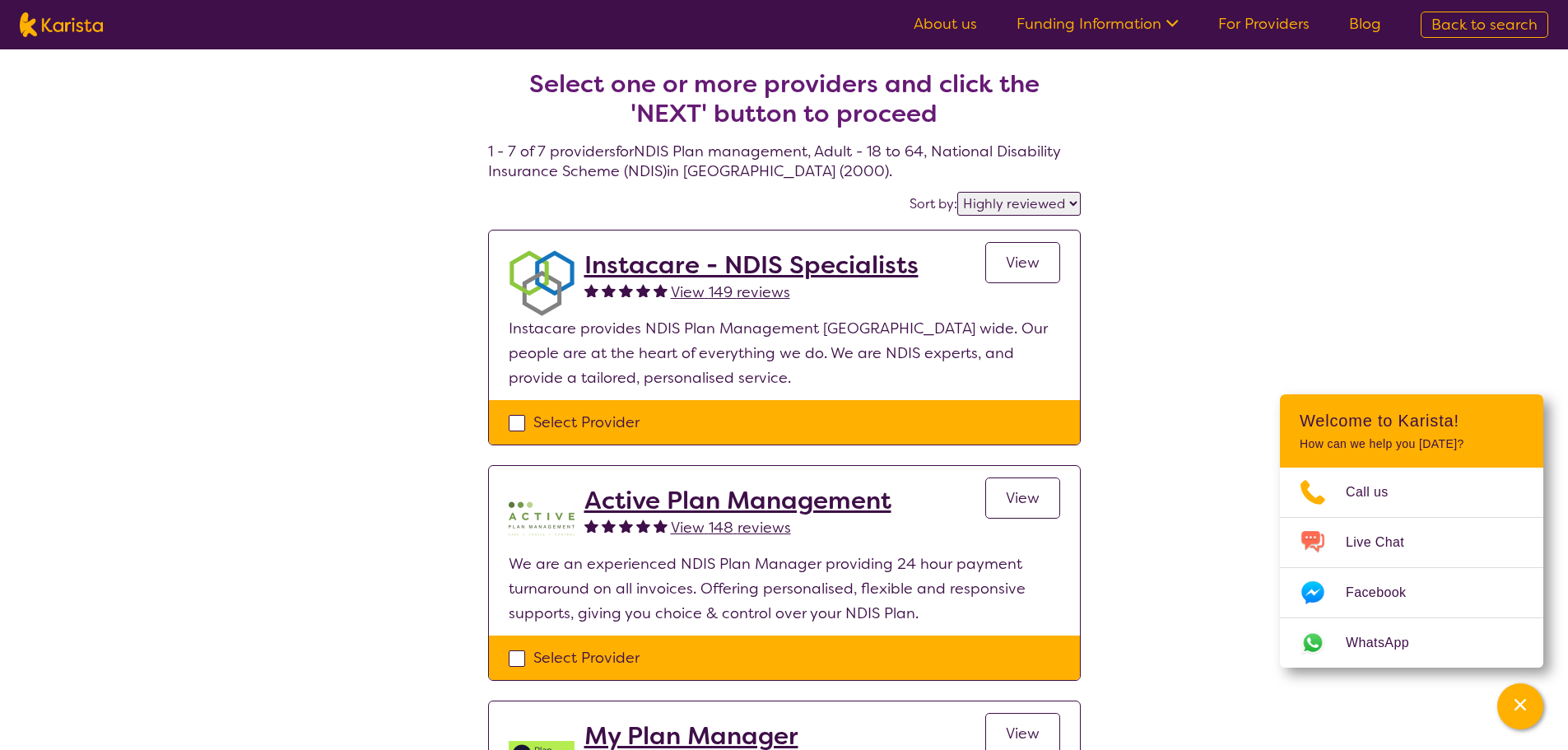
click at [1076, 203] on select "Highly reviewed Top rated" at bounding box center [1019, 203] width 124 height 24
click at [1067, 205] on select "Highly reviewed Top rated" at bounding box center [1019, 203] width 124 height 24
select select "by_score"
click at [958, 192] on select "Highly reviewed Top rated" at bounding box center [1019, 203] width 124 height 24
